Goal: Find specific page/section: Find specific page/section

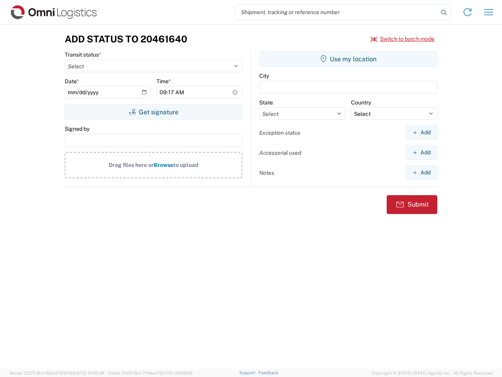
click at [337, 12] on input "search" at bounding box center [336, 12] width 203 height 15
click at [444, 13] on icon at bounding box center [444, 12] width 11 height 11
click at [468, 12] on icon at bounding box center [468, 12] width 13 height 13
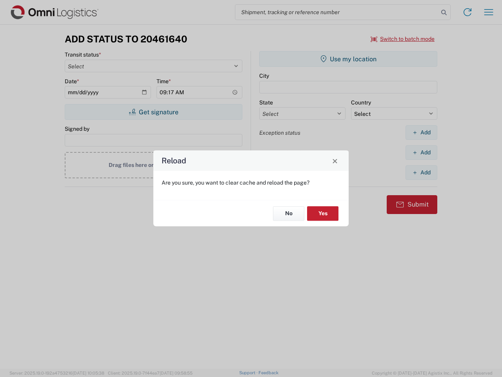
click at [403, 39] on div "Reload Are you sure, you want to clear cache and reload the page? No Yes" at bounding box center [251, 188] width 502 height 377
click at [153, 112] on div "Reload Are you sure, you want to clear cache and reload the page? No Yes" at bounding box center [251, 188] width 502 height 377
click at [349, 59] on div "Reload Are you sure, you want to clear cache and reload the page? No Yes" at bounding box center [251, 188] width 502 height 377
click at [422, 132] on div "Reload Are you sure, you want to clear cache and reload the page? No Yes" at bounding box center [251, 188] width 502 height 377
click at [422, 152] on div "Reload Are you sure, you want to clear cache and reload the page? No Yes" at bounding box center [251, 188] width 502 height 377
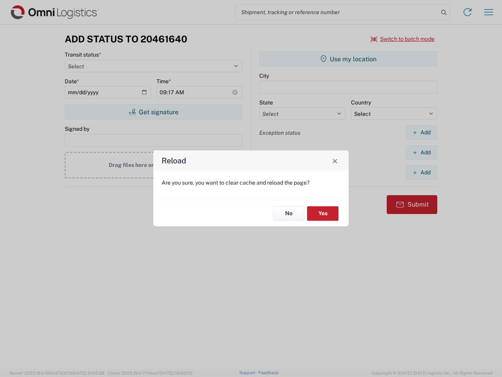
click at [422, 172] on div "Reload Are you sure, you want to clear cache and reload the page? No Yes" at bounding box center [251, 188] width 502 height 377
